Goal: Task Accomplishment & Management: Manage account settings

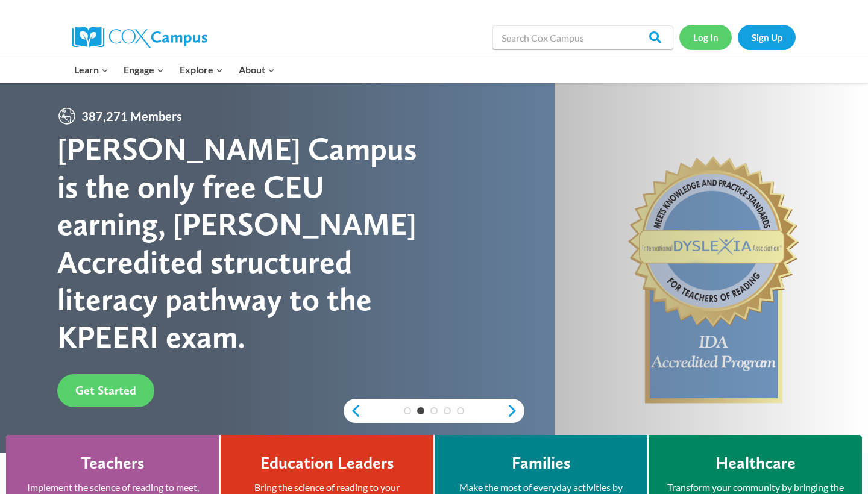
click at [711, 39] on link "Log In" at bounding box center [705, 37] width 52 height 25
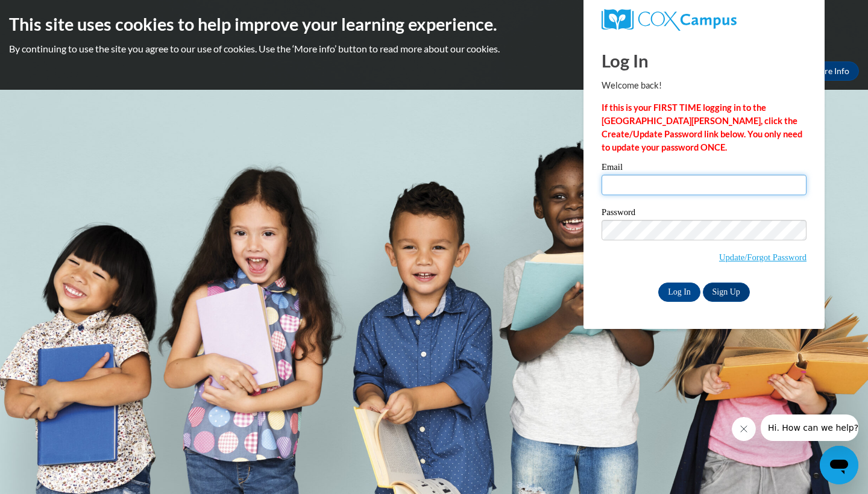
type input "Maleka_Harris_Ki5G2"
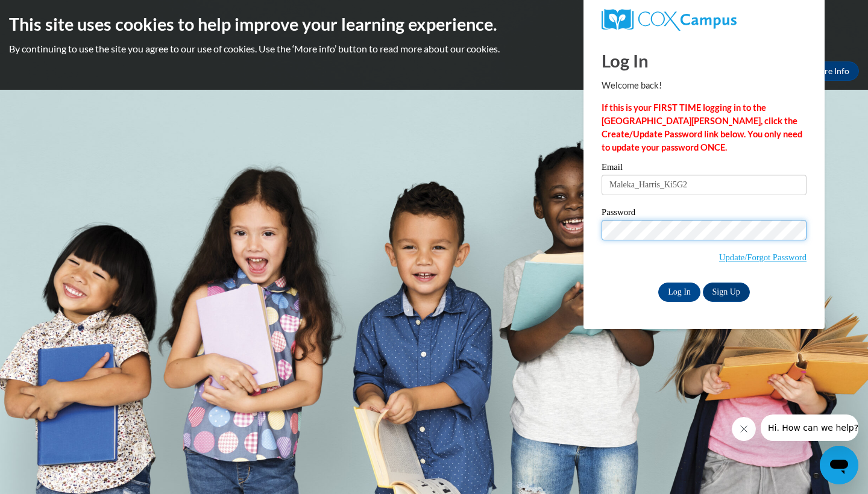
click at [678, 290] on input "Log In" at bounding box center [679, 292] width 42 height 19
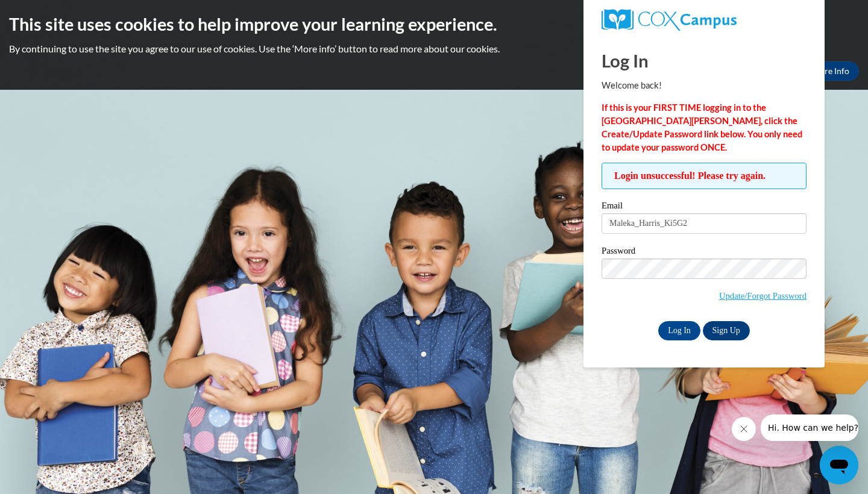
click at [749, 195] on div "Login unsuccessful! Please try again. Please enter your email! Please enter you…" at bounding box center [704, 251] width 205 height 177
click at [734, 226] on input "Maleka_Harris_Ki5G2" at bounding box center [704, 223] width 205 height 20
type input "M"
type input "Maleka_Harris_N5o6i"
click at [678, 329] on input "Log In" at bounding box center [679, 330] width 42 height 19
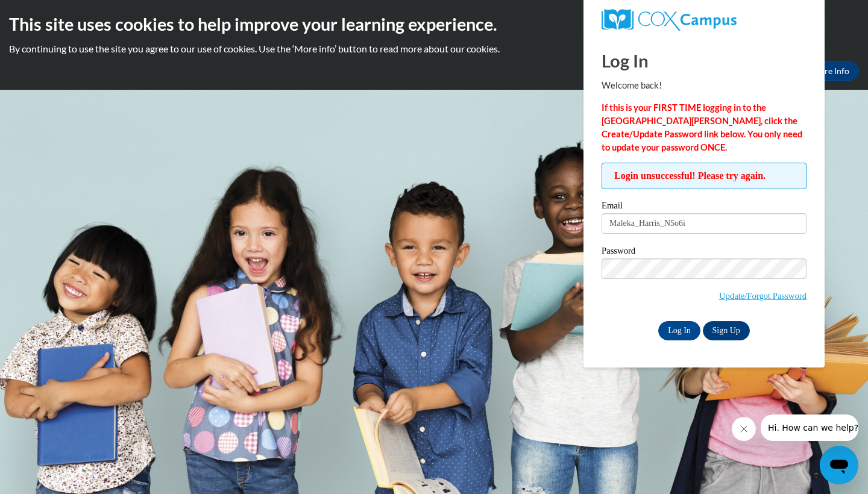
type input "Maleka_Harris_wHHD0"
click at [681, 325] on input "Log In" at bounding box center [679, 330] width 42 height 19
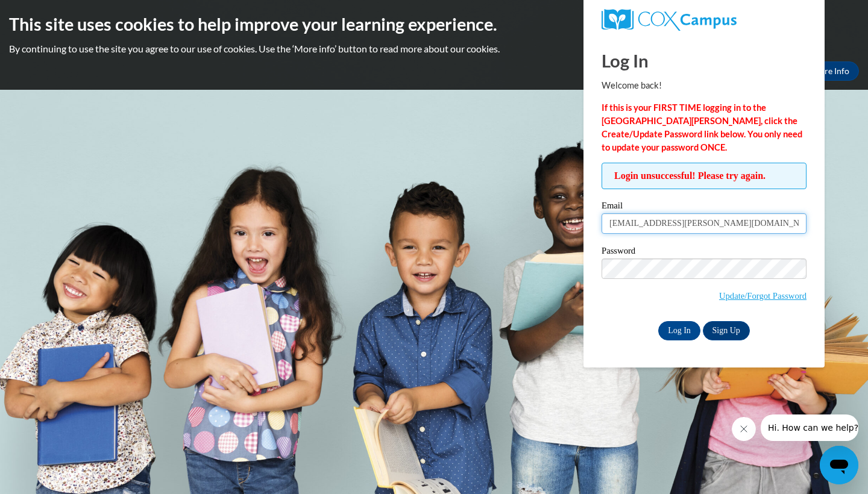
type input "[EMAIL_ADDRESS][PERSON_NAME][DOMAIN_NAME]"
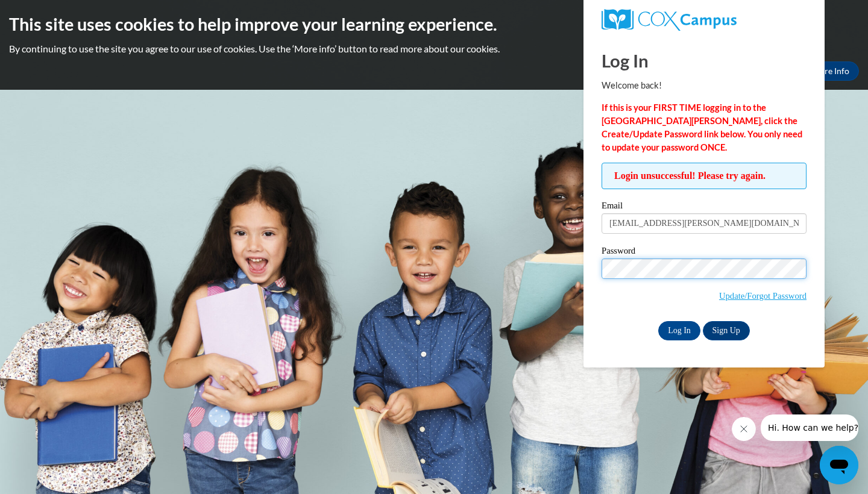
click at [678, 329] on input "Log In" at bounding box center [679, 330] width 42 height 19
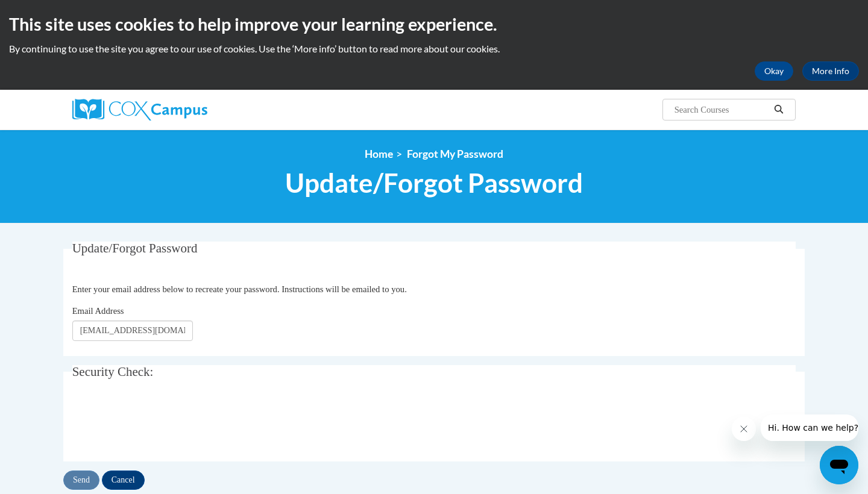
type input "[EMAIL_ADDRESS][DOMAIN_NAME]"
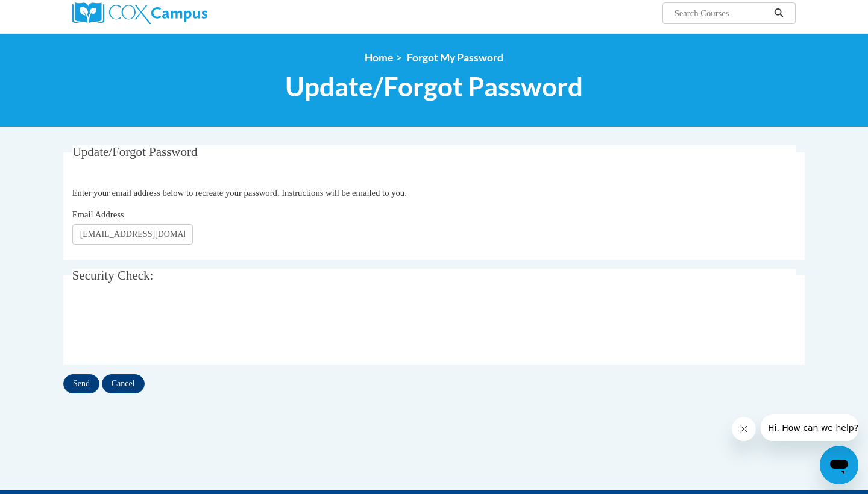
scroll to position [106, 0]
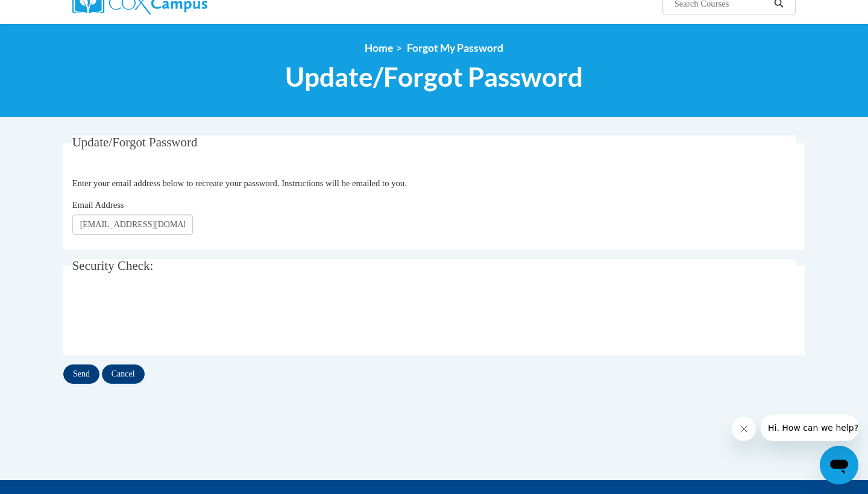
click at [84, 376] on input "Send" at bounding box center [81, 374] width 36 height 19
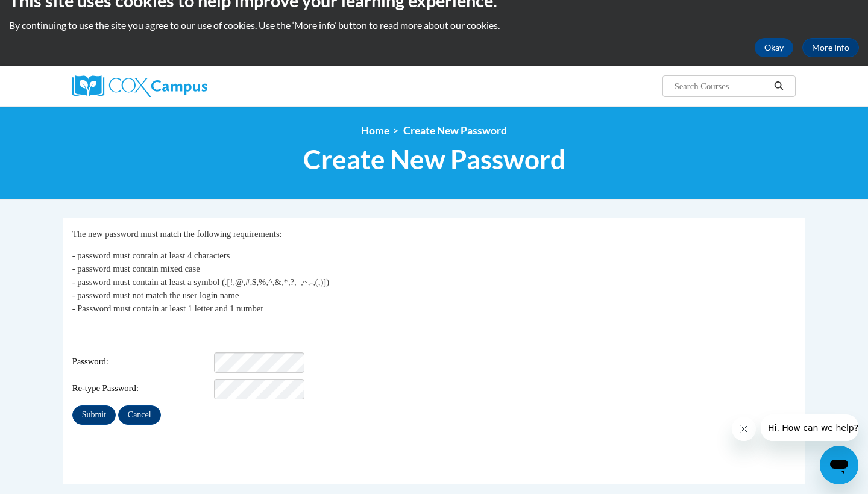
scroll to position [27, 0]
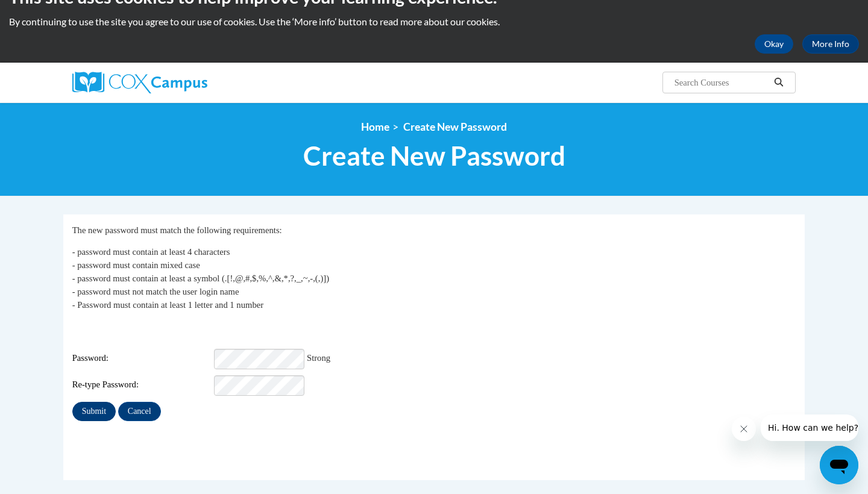
click at [101, 403] on input "Submit" at bounding box center [93, 411] width 43 height 19
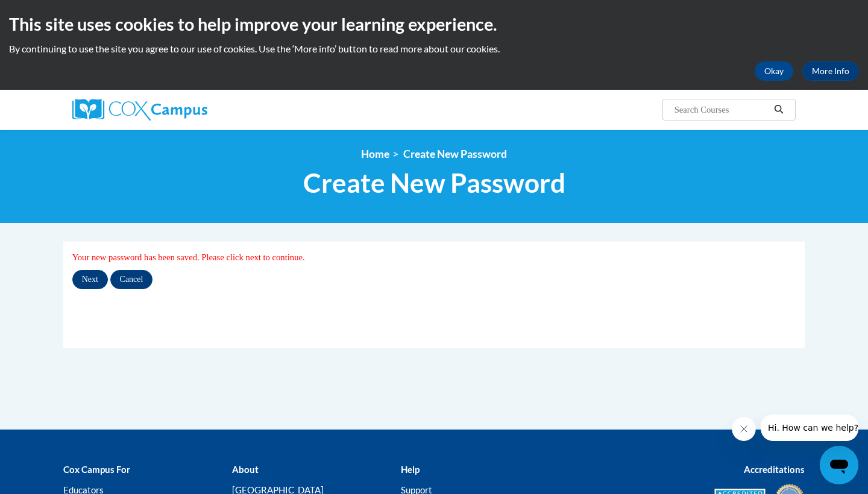
click at [94, 281] on input "Next" at bounding box center [90, 279] width 36 height 19
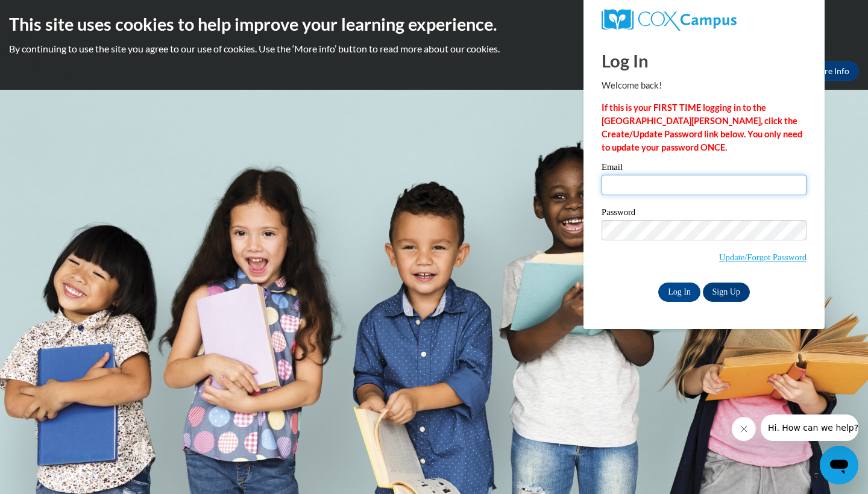
click at [792, 184] on input "Email" at bounding box center [704, 185] width 205 height 20
type input "[EMAIL_ADDRESS][PERSON_NAME][DOMAIN_NAME]"
click at [673, 294] on input "Log In" at bounding box center [679, 292] width 42 height 19
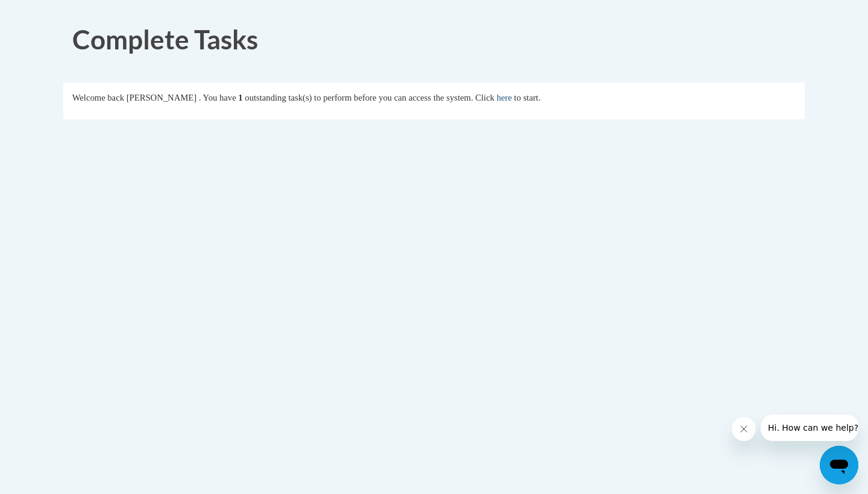
click at [512, 98] on link "here" at bounding box center [504, 98] width 15 height 10
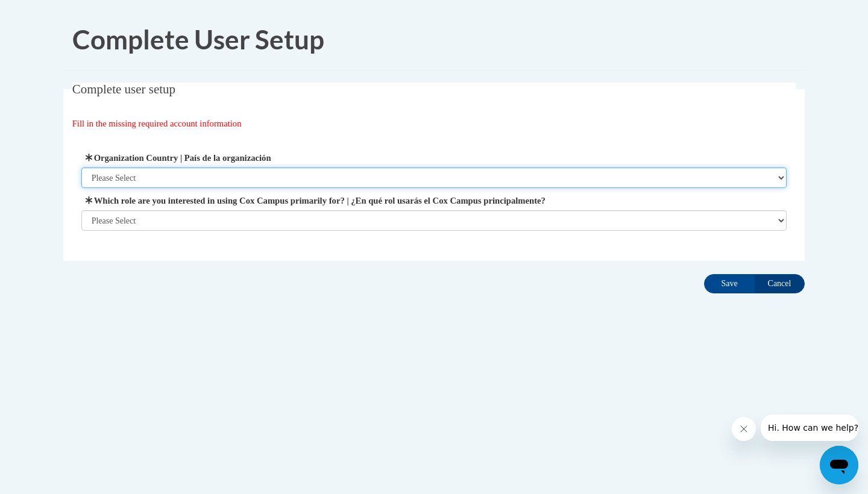
select select "ad49bcad-a171-4b2e-b99c-48b446064914"
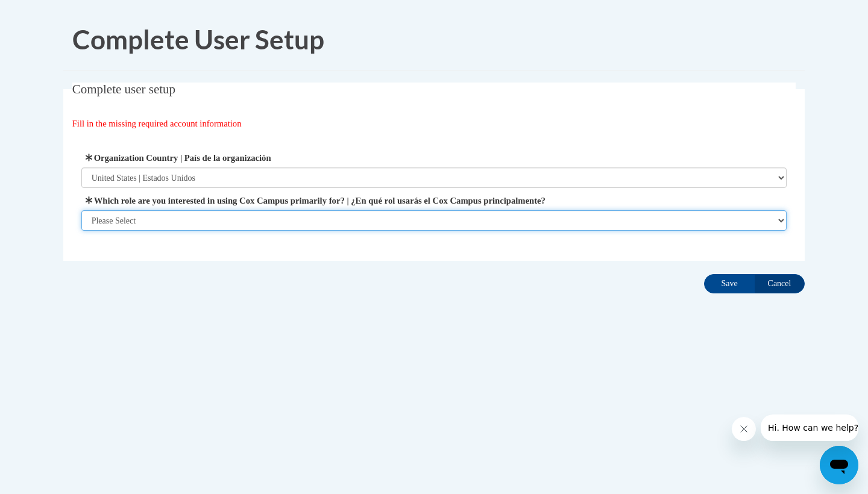
select select "fbf2d438-af2f-41f8-98f1-81c410e29de3"
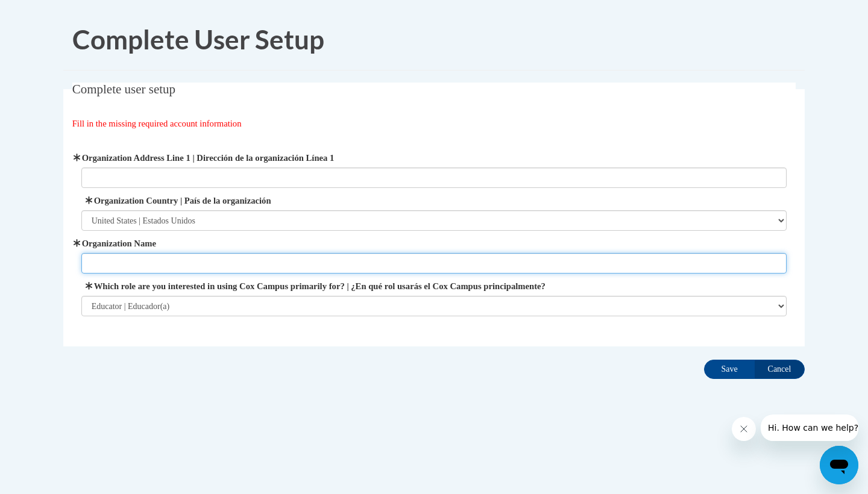
click at [339, 260] on input "Organization Name" at bounding box center [434, 263] width 706 height 20
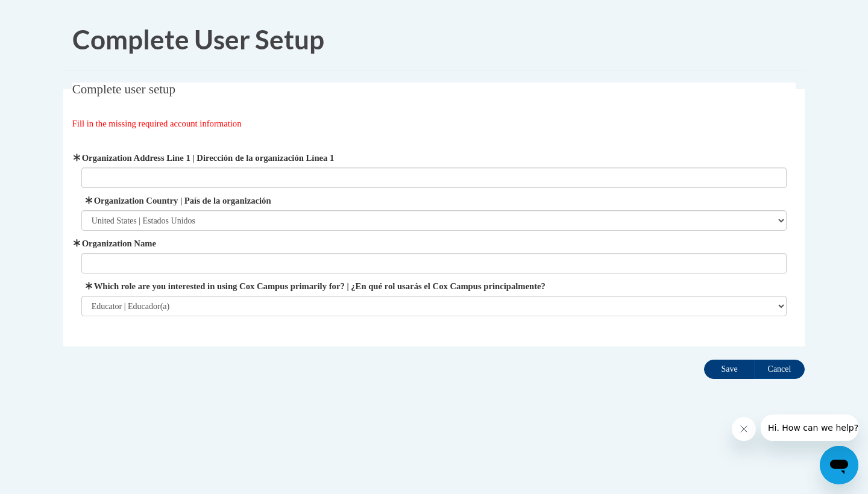
click at [720, 365] on input "Save" at bounding box center [729, 369] width 51 height 19
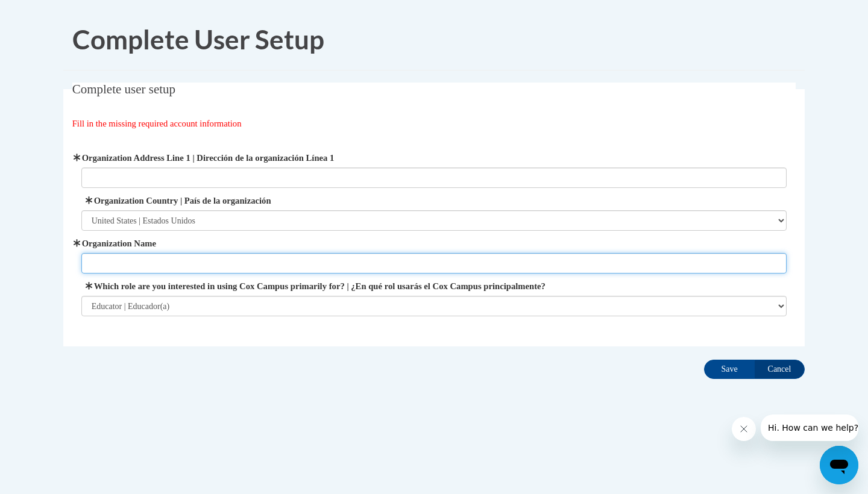
click at [363, 263] on input "Organization Name" at bounding box center [434, 263] width 706 height 20
type input "upson lee elementary"
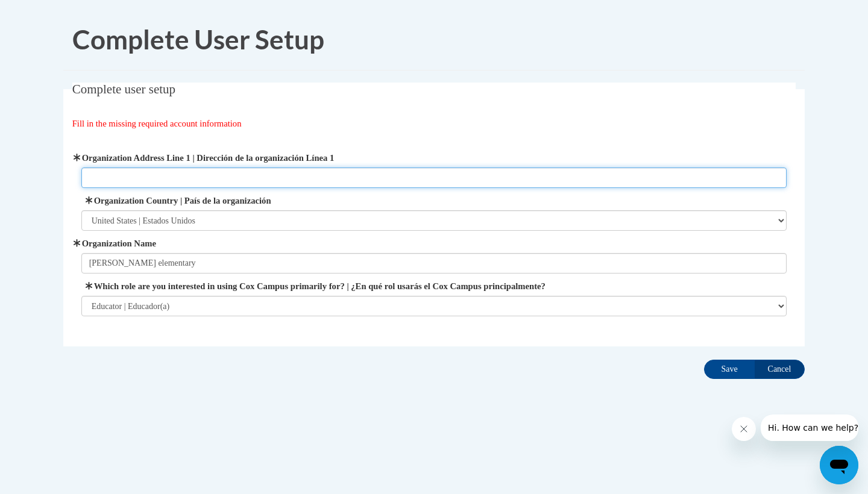
click at [361, 178] on input "Organization Address Line 1 | Dirección de la organización Línea 1" at bounding box center [434, 178] width 706 height 20
type input "Thomaston Ga 30286"
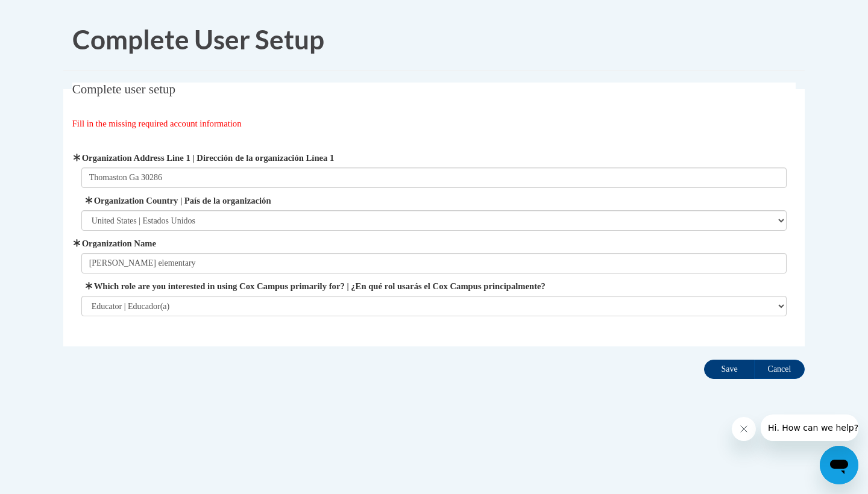
click at [724, 371] on input "Save" at bounding box center [729, 369] width 51 height 19
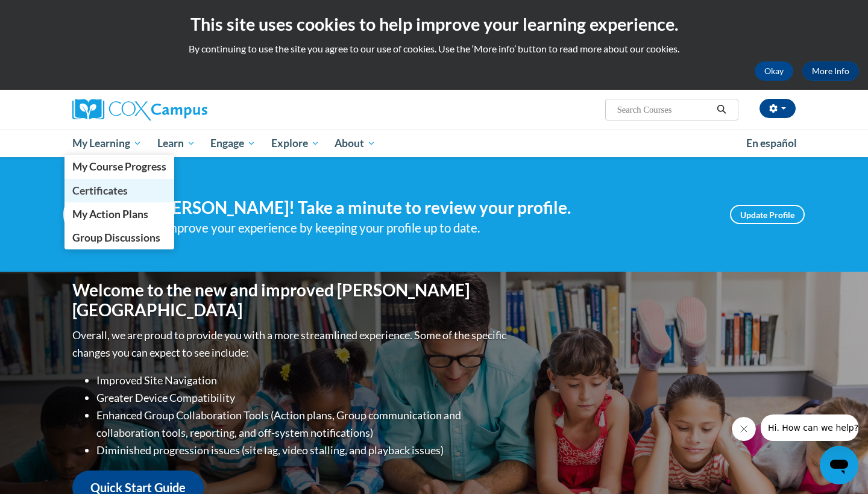
click at [105, 195] on span "Certificates" at bounding box center [99, 190] width 55 height 13
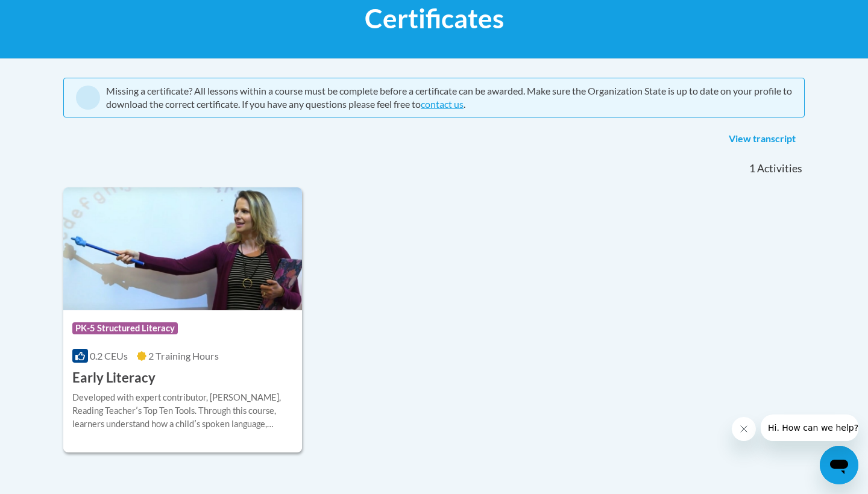
scroll to position [118, 0]
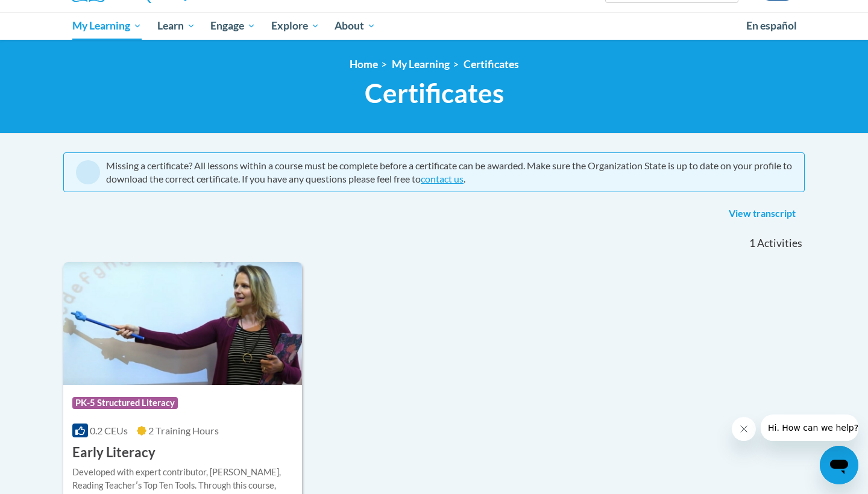
click at [769, 217] on link "View transcript" at bounding box center [762, 213] width 85 height 19
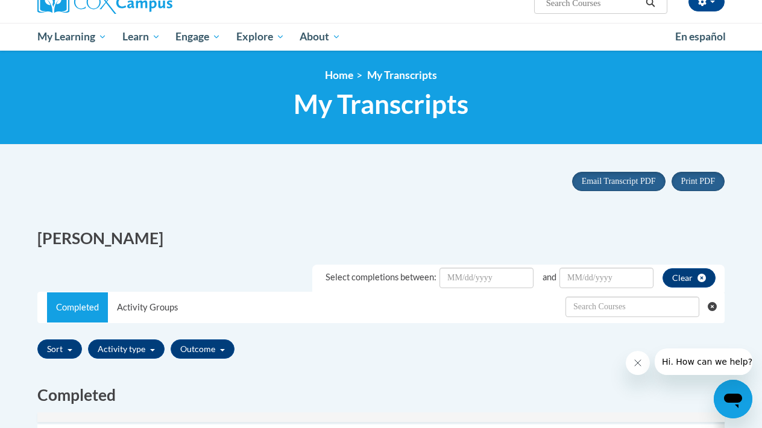
scroll to position [106, 0]
